Goal: Task Accomplishment & Management: Manage account settings

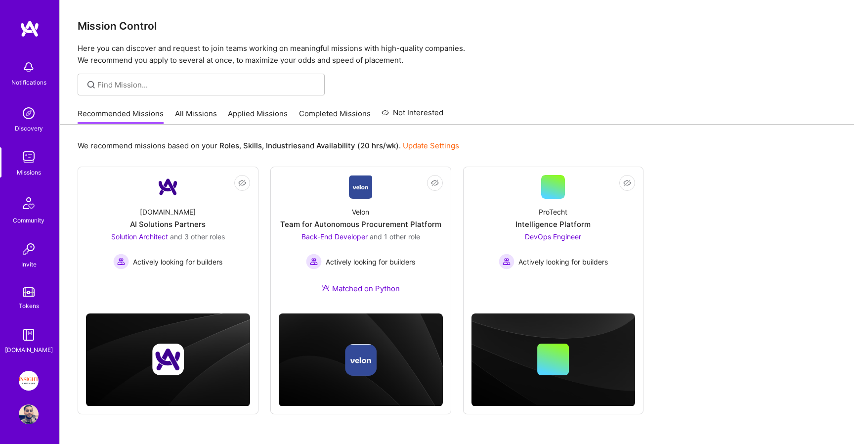
click at [338, 111] on link "Completed Missions" at bounding box center [335, 116] width 72 height 16
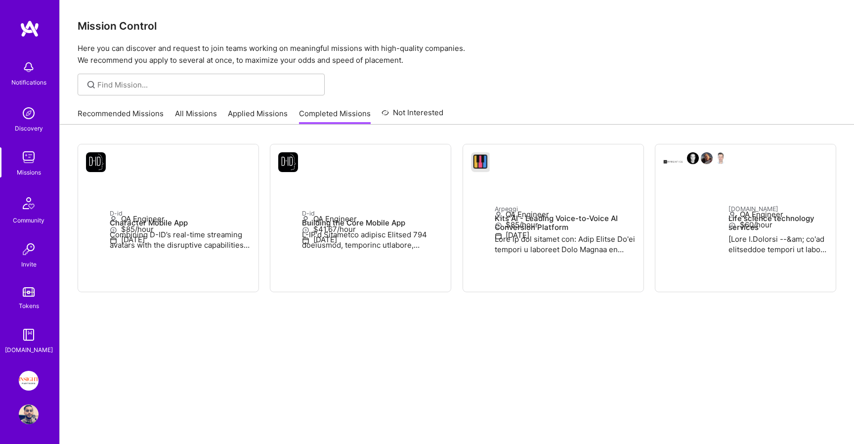
click at [34, 377] on img at bounding box center [29, 381] width 20 height 20
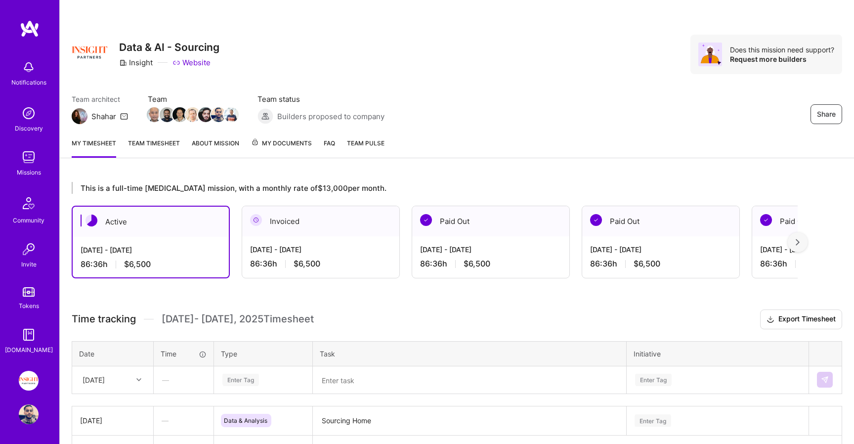
click at [288, 145] on span "My Documents" at bounding box center [281, 143] width 61 height 11
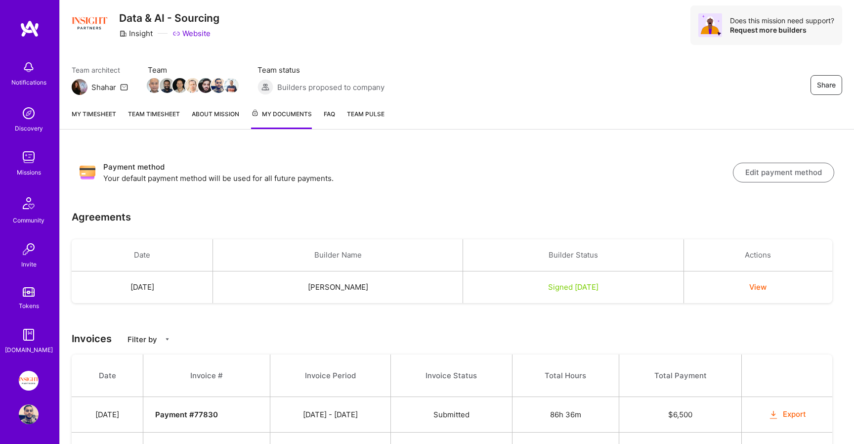
scroll to position [37, 0]
